Goal: Navigation & Orientation: Find specific page/section

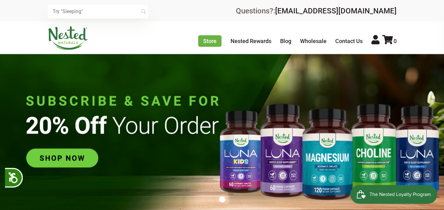
scroll to position [0, 547]
click at [344, 39] on link "Contact Us" at bounding box center [348, 41] width 27 height 7
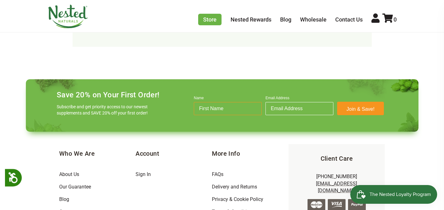
scroll to position [474, 0]
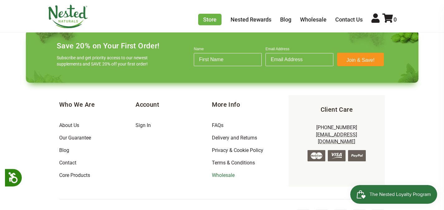
click at [227, 172] on link "Wholesale" at bounding box center [223, 175] width 23 height 6
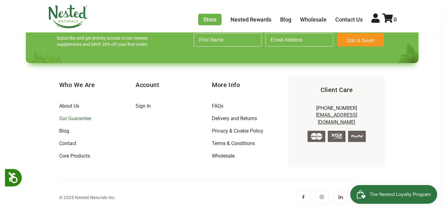
click at [80, 119] on link "Our Guarantee" at bounding box center [75, 118] width 32 height 6
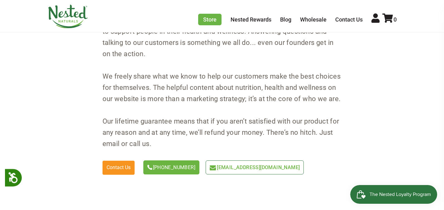
scroll to position [1993, 0]
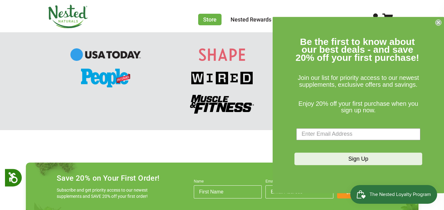
scroll to position [907, 0]
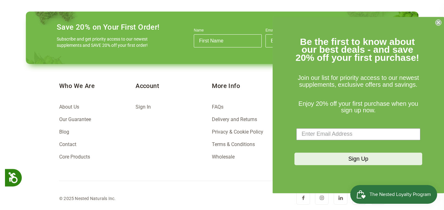
click at [74, 154] on link "Core Products" at bounding box center [74, 157] width 31 height 6
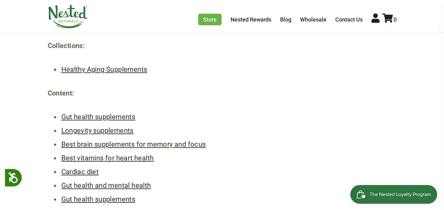
scroll to position [206, 0]
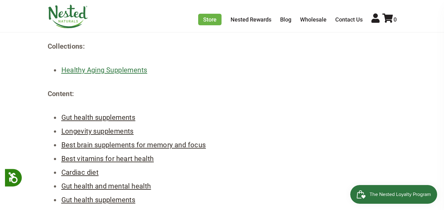
click at [123, 71] on link "Healthy Aging Supplements" at bounding box center [104, 70] width 86 height 8
